Goal: Information Seeking & Learning: Learn about a topic

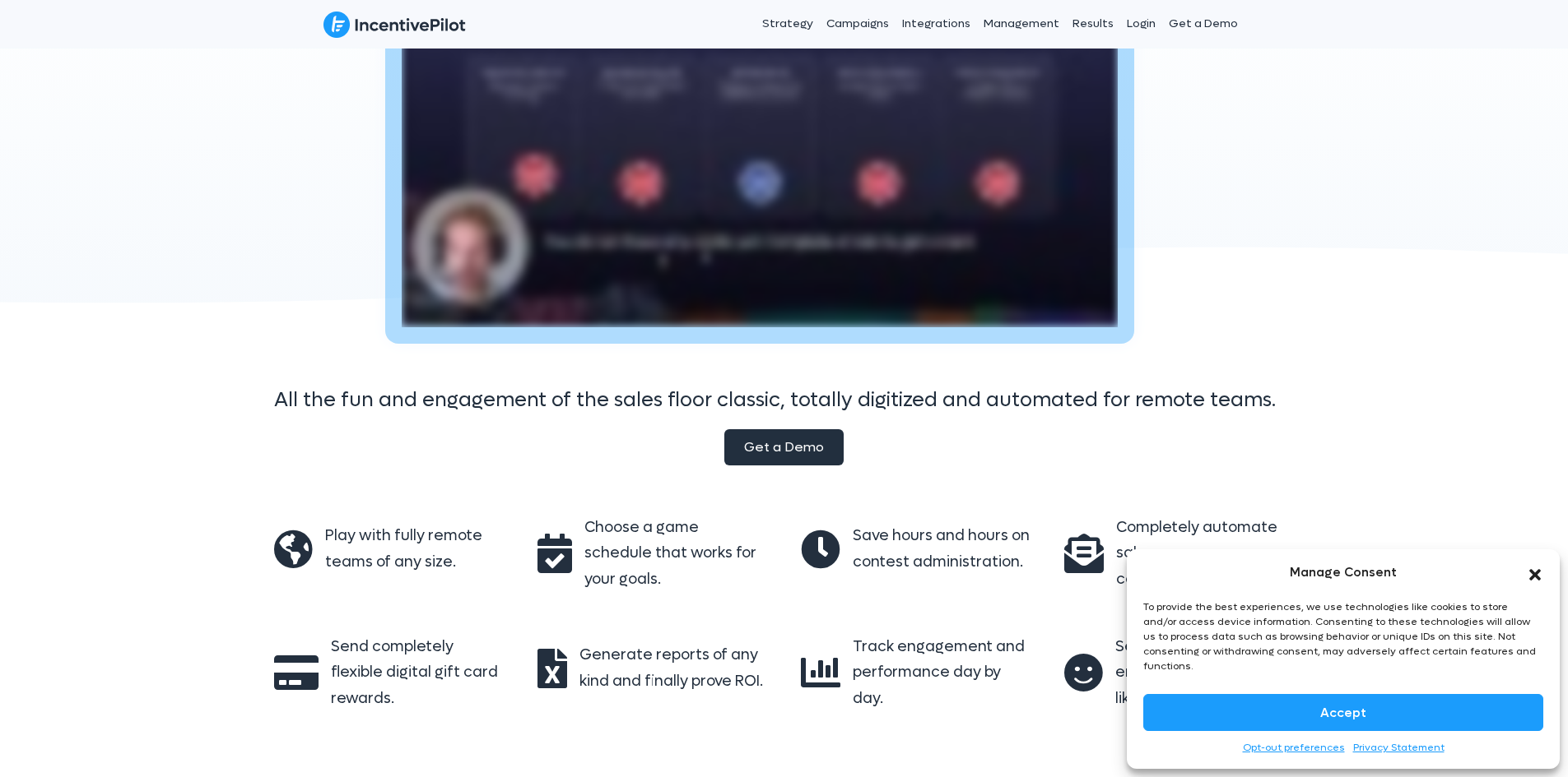
click at [751, 442] on span "Get a Demo" at bounding box center [784, 447] width 80 height 17
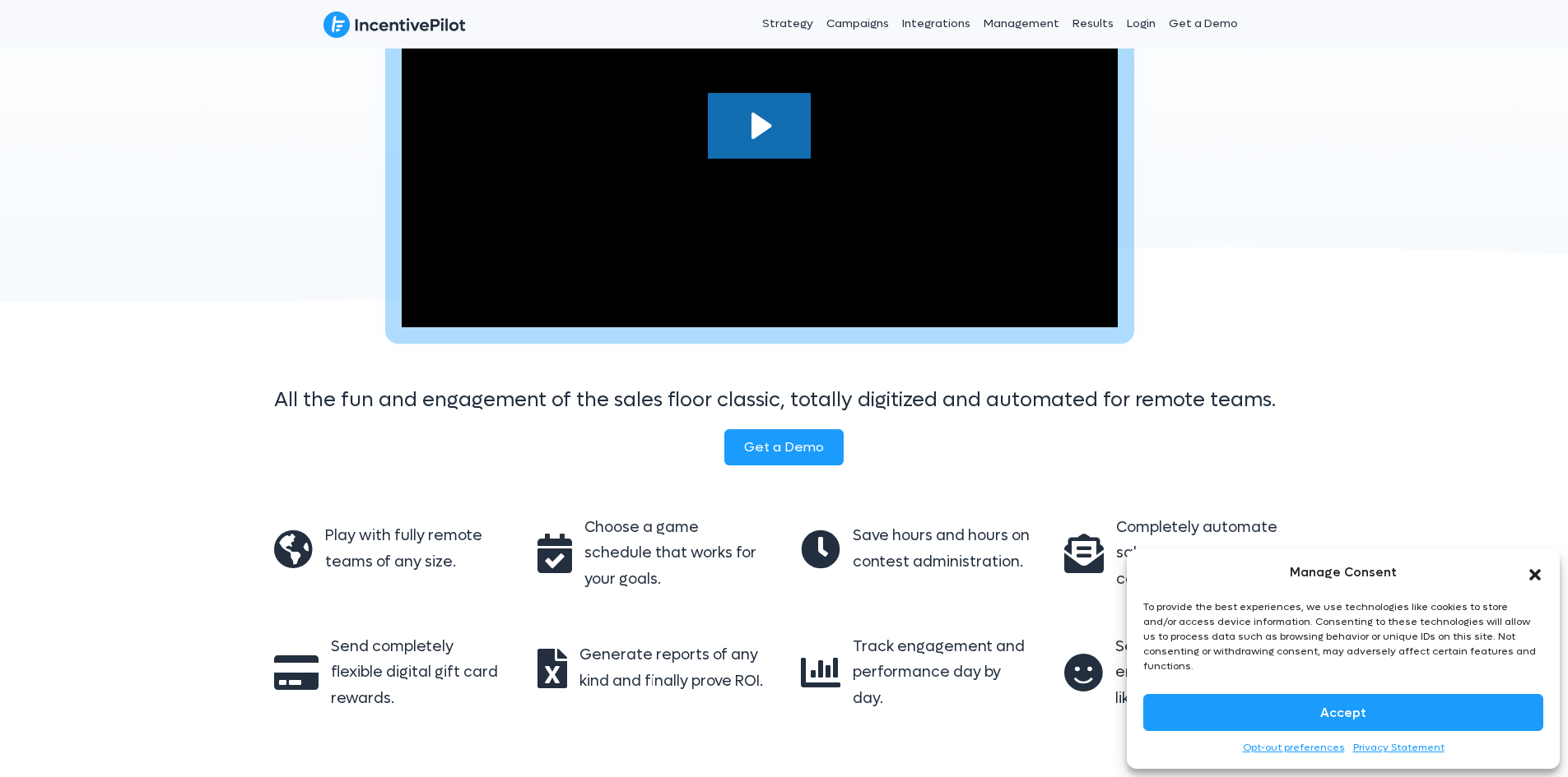
click at [786, 146] on icon "Play Video: Interactive Sales Games at Scale with IncentivePilot" at bounding box center [758, 126] width 102 height 66
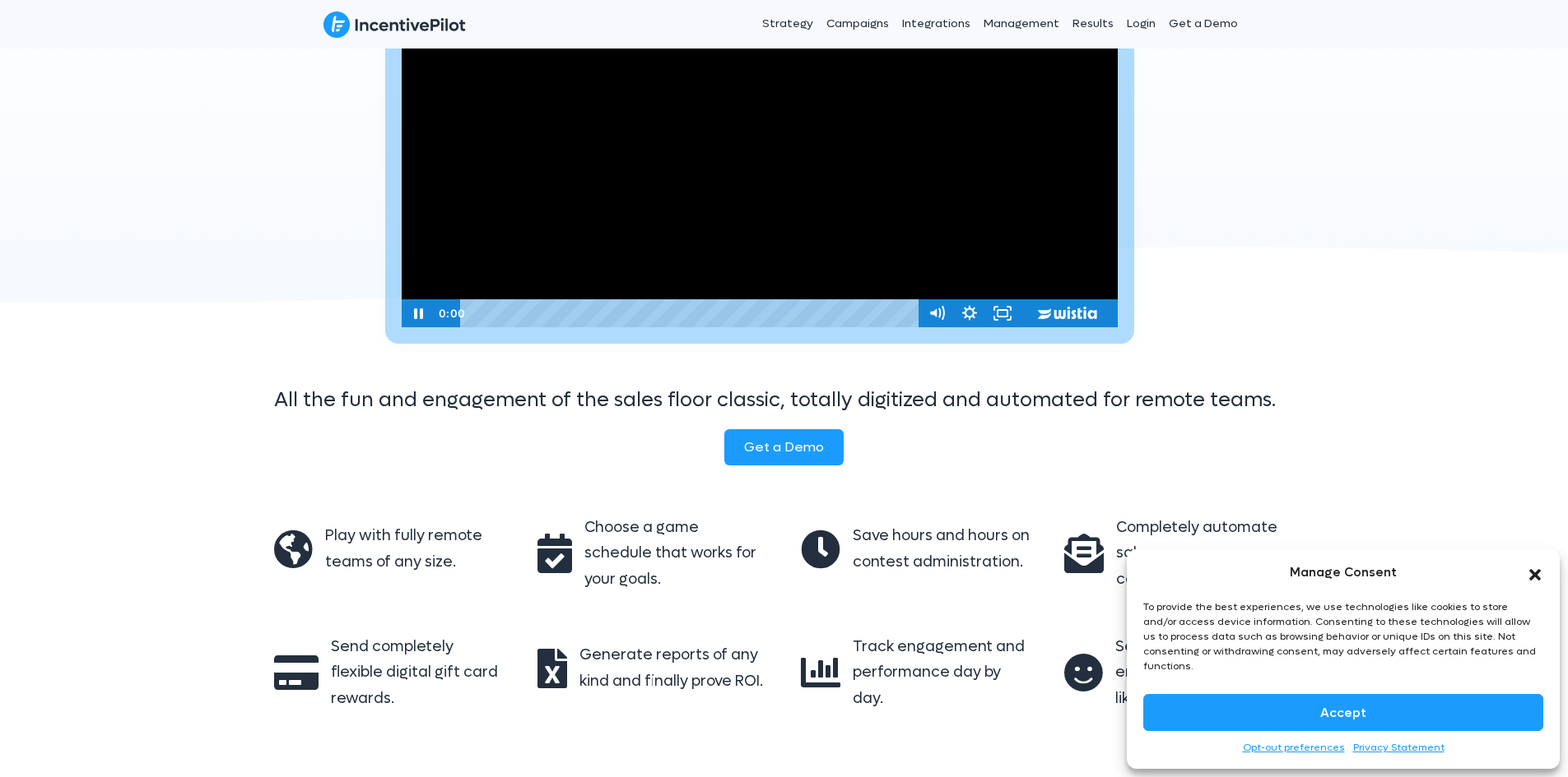
scroll to position [83, 0]
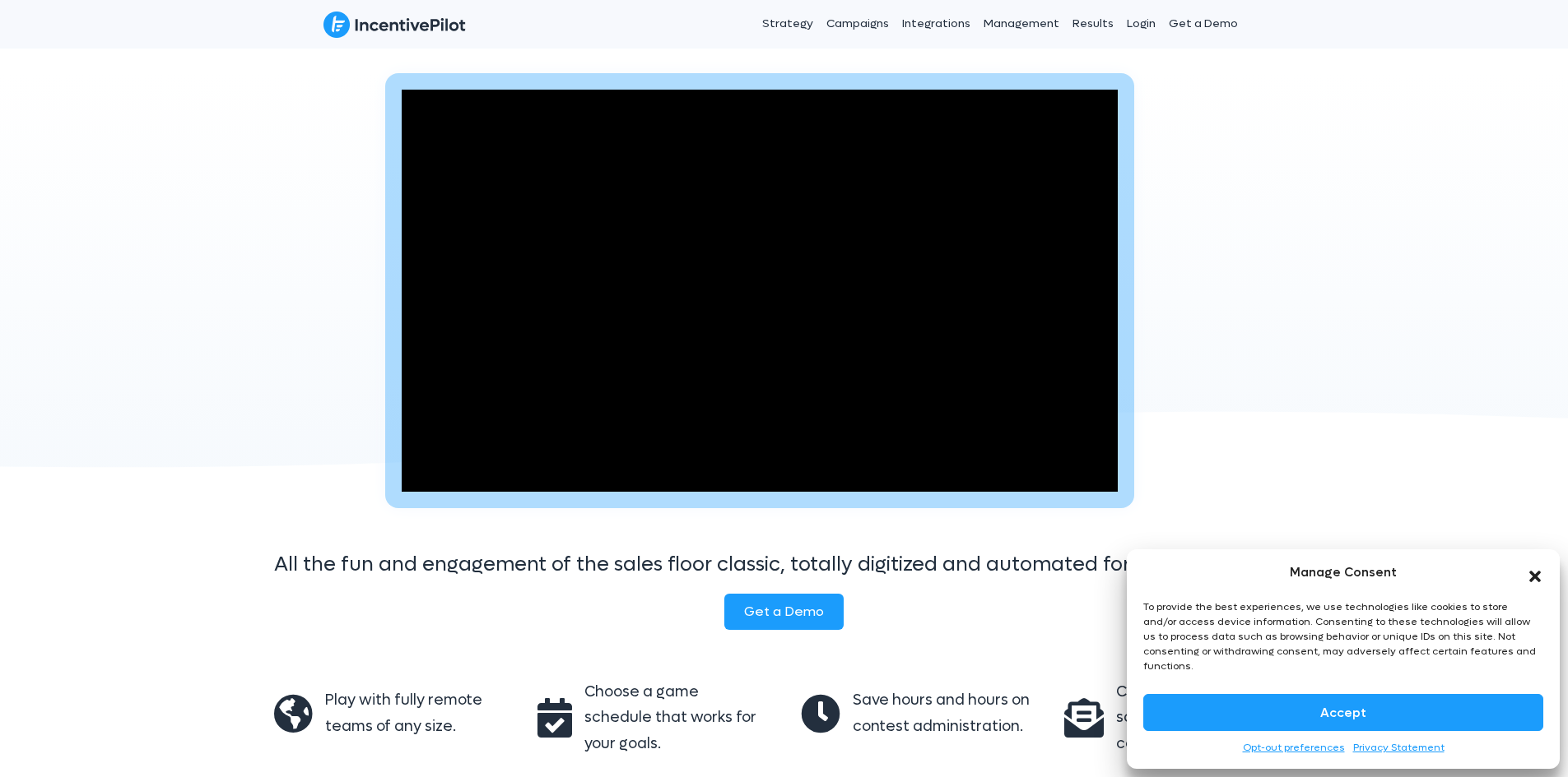
click at [1533, 582] on icon "Close dialog" at bounding box center [1534, 577] width 12 height 12
